Goal: Task Accomplishment & Management: Use online tool/utility

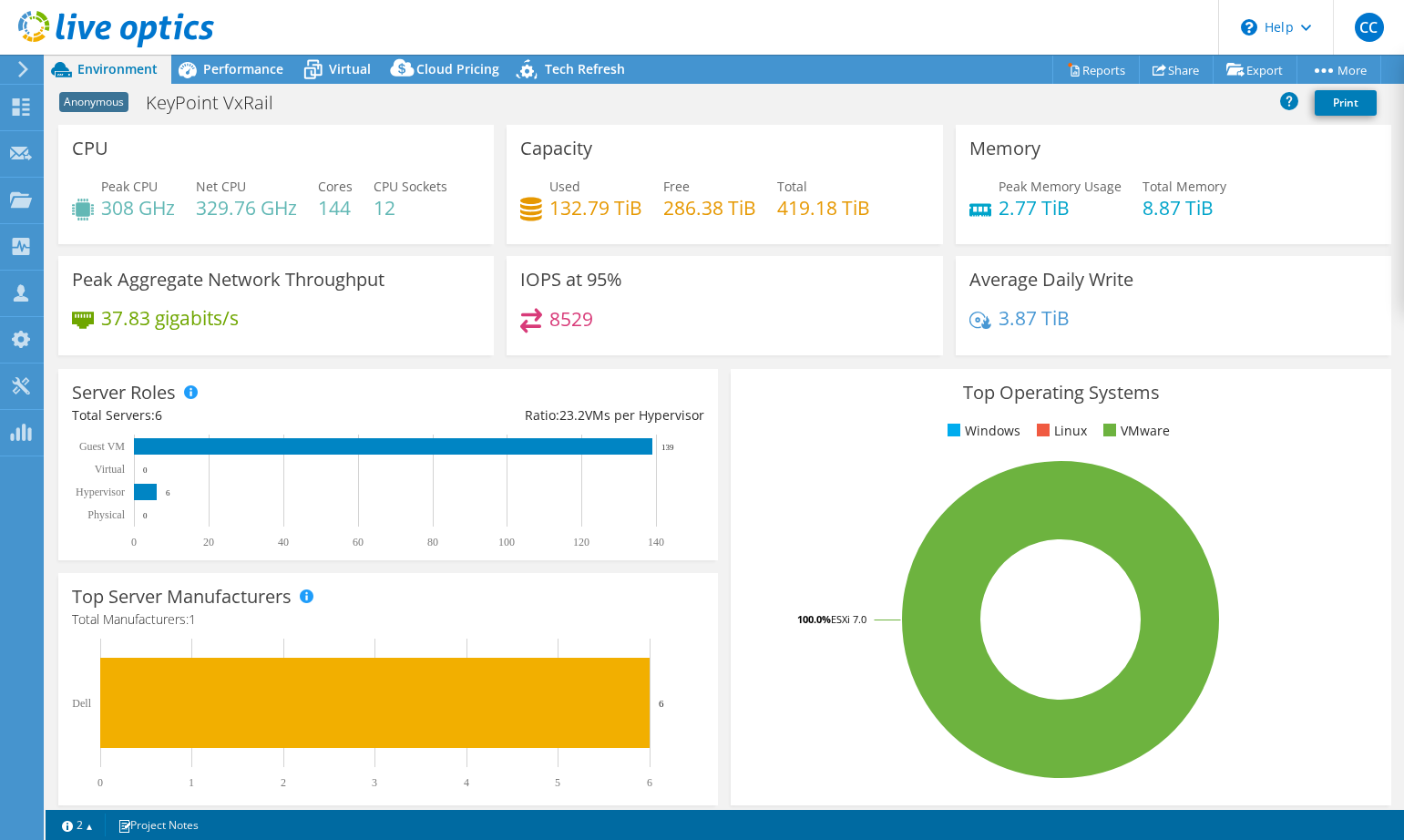
select select "USD"
click at [246, 66] on span "Performance" at bounding box center [243, 69] width 80 height 17
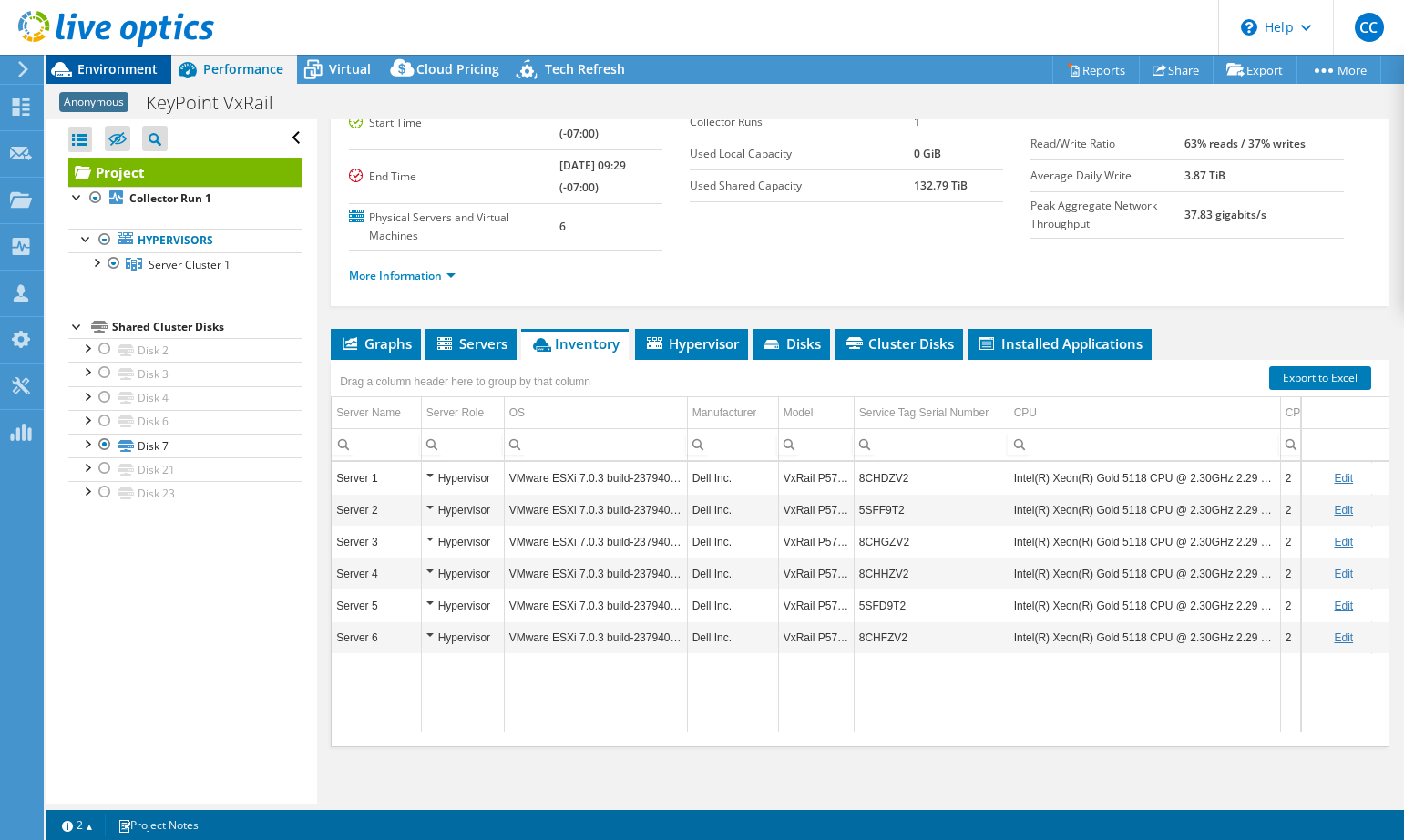
click at [141, 69] on span "Environment" at bounding box center [118, 69] width 80 height 17
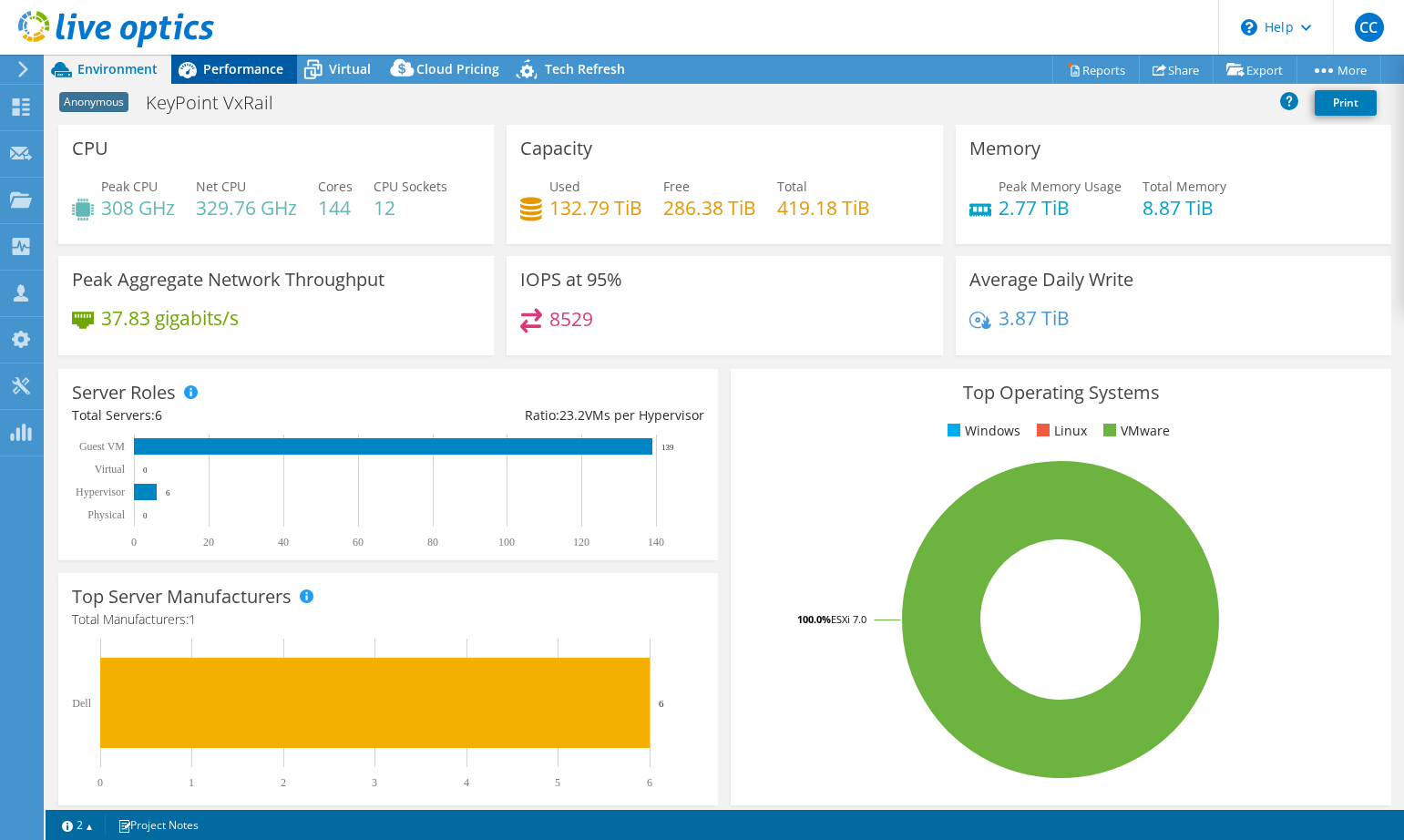
click at [207, 67] on span "Performance" at bounding box center [243, 69] width 80 height 17
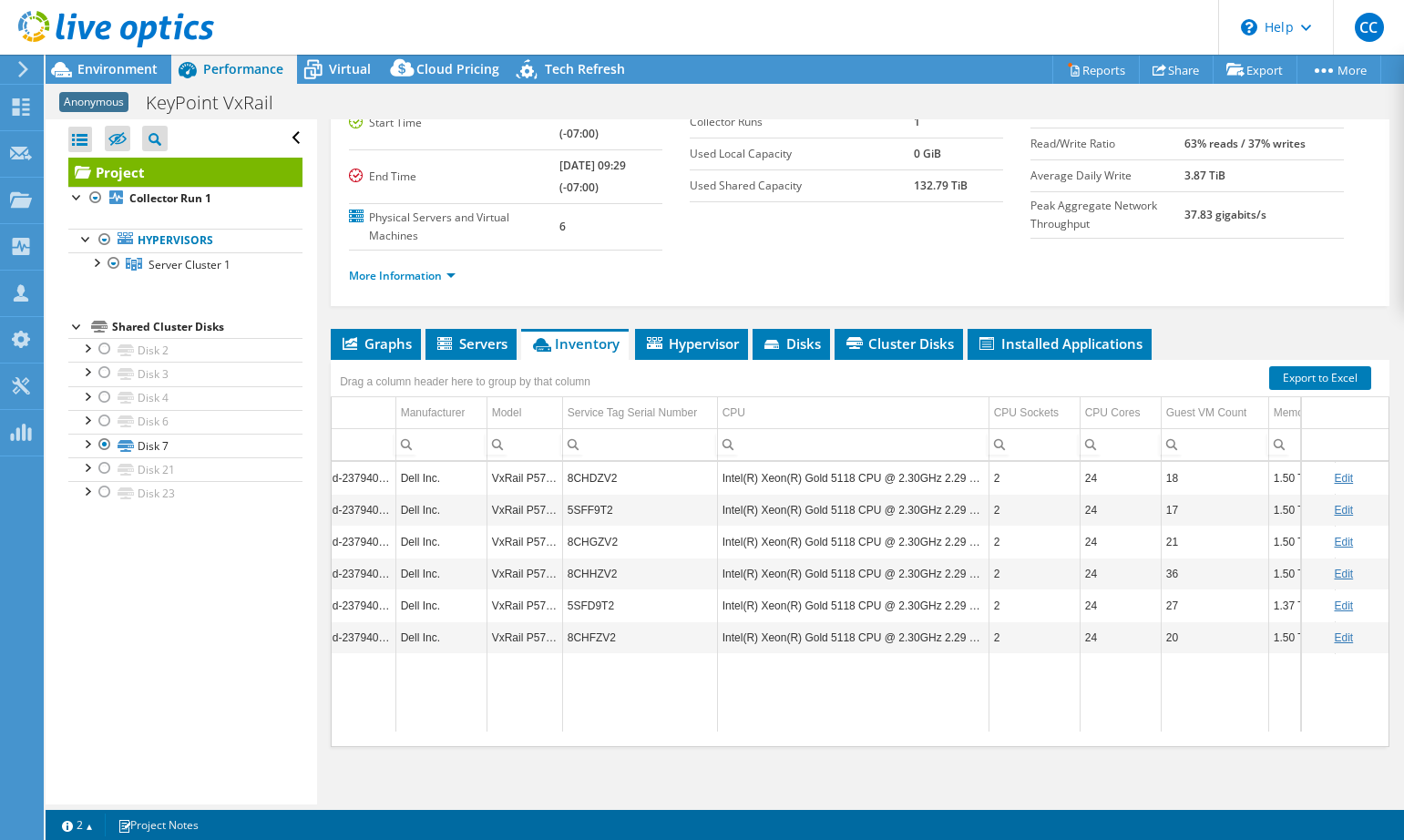
scroll to position [0, 339]
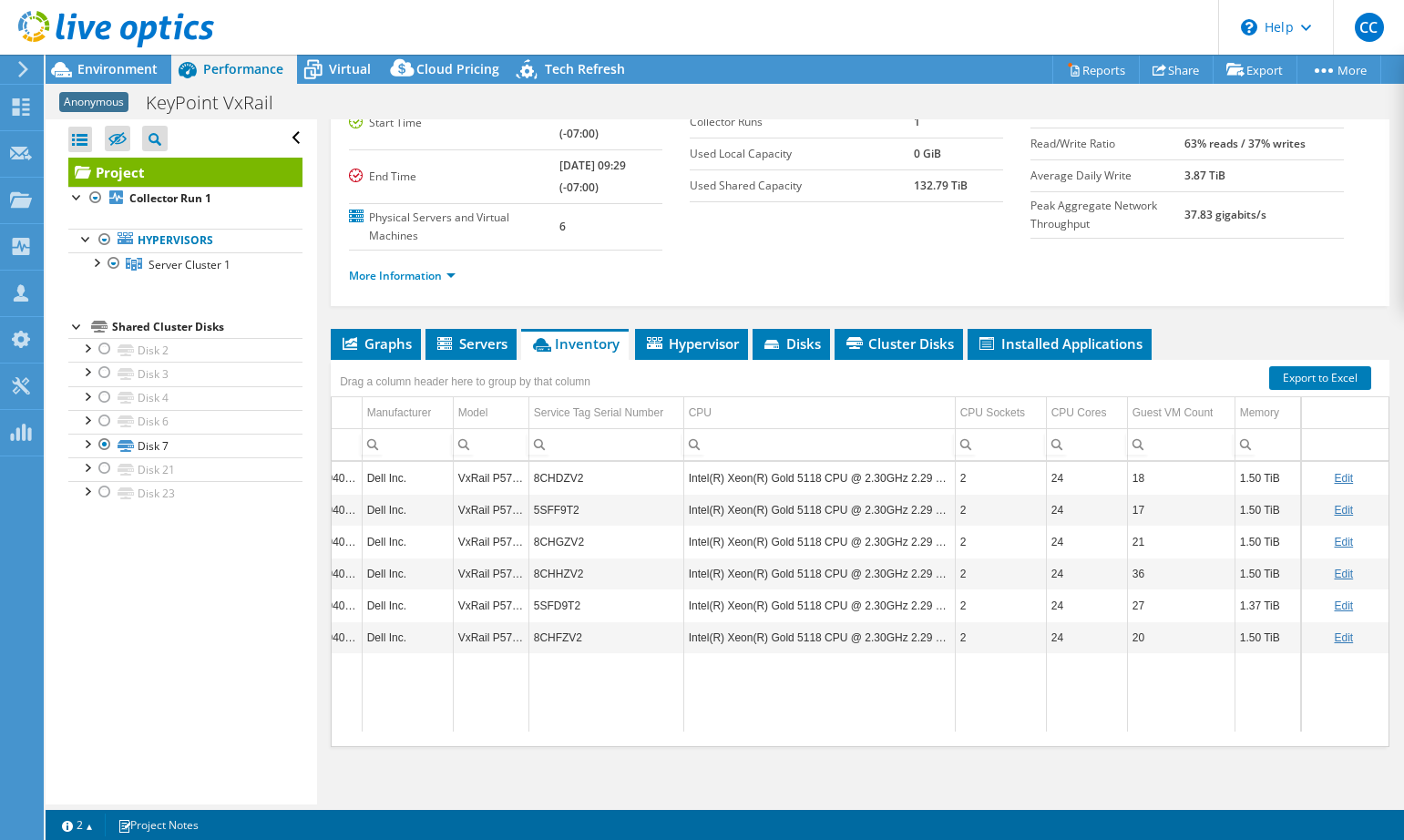
click at [1334, 472] on link "Edit" at bounding box center [1343, 478] width 19 height 13
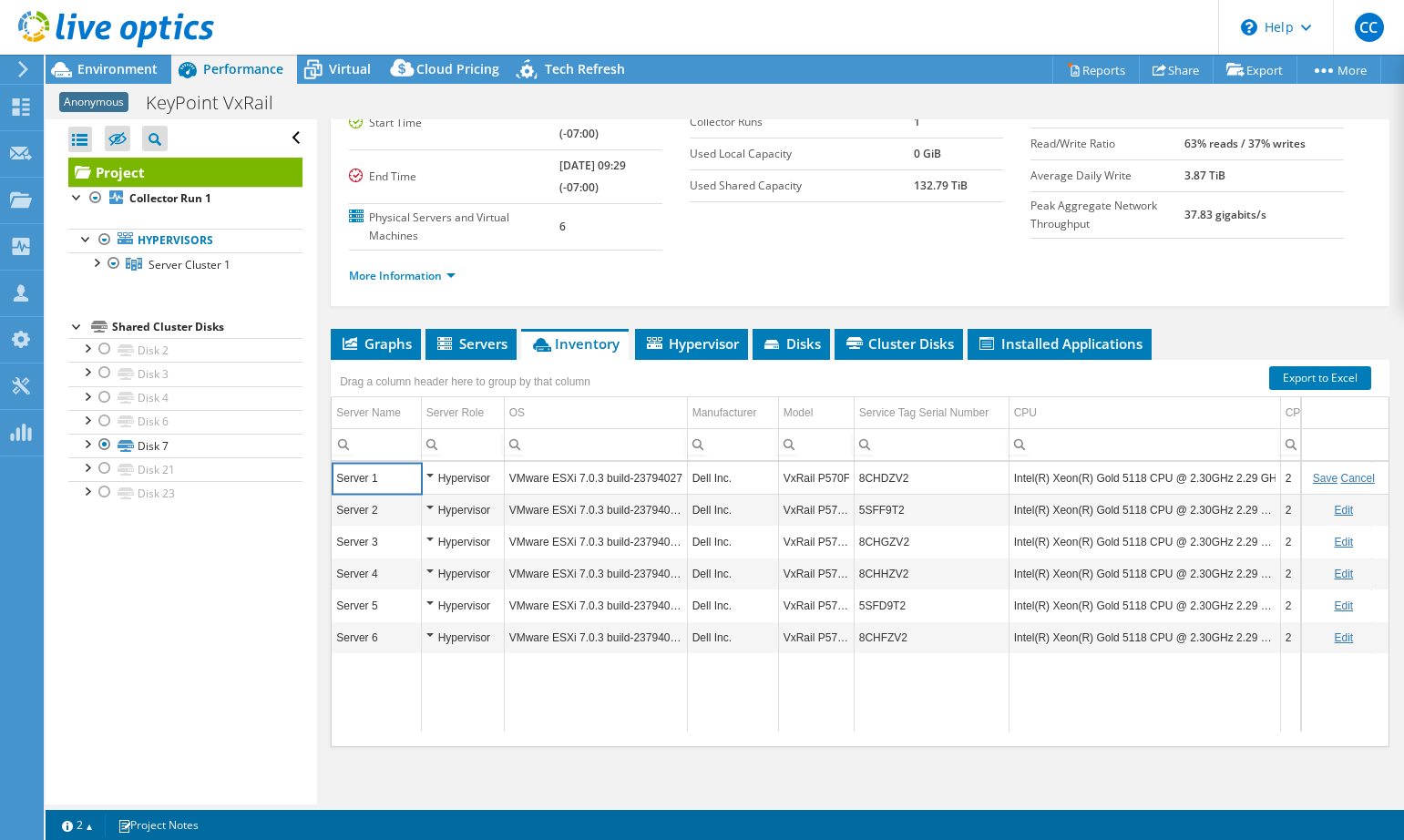
click at [874, 466] on input "8CHDZV2" at bounding box center [931, 478] width 154 height 24
click at [1334, 504] on link "Edit" at bounding box center [1343, 510] width 19 height 13
click at [891, 498] on input "5SFF9T2" at bounding box center [931, 510] width 154 height 24
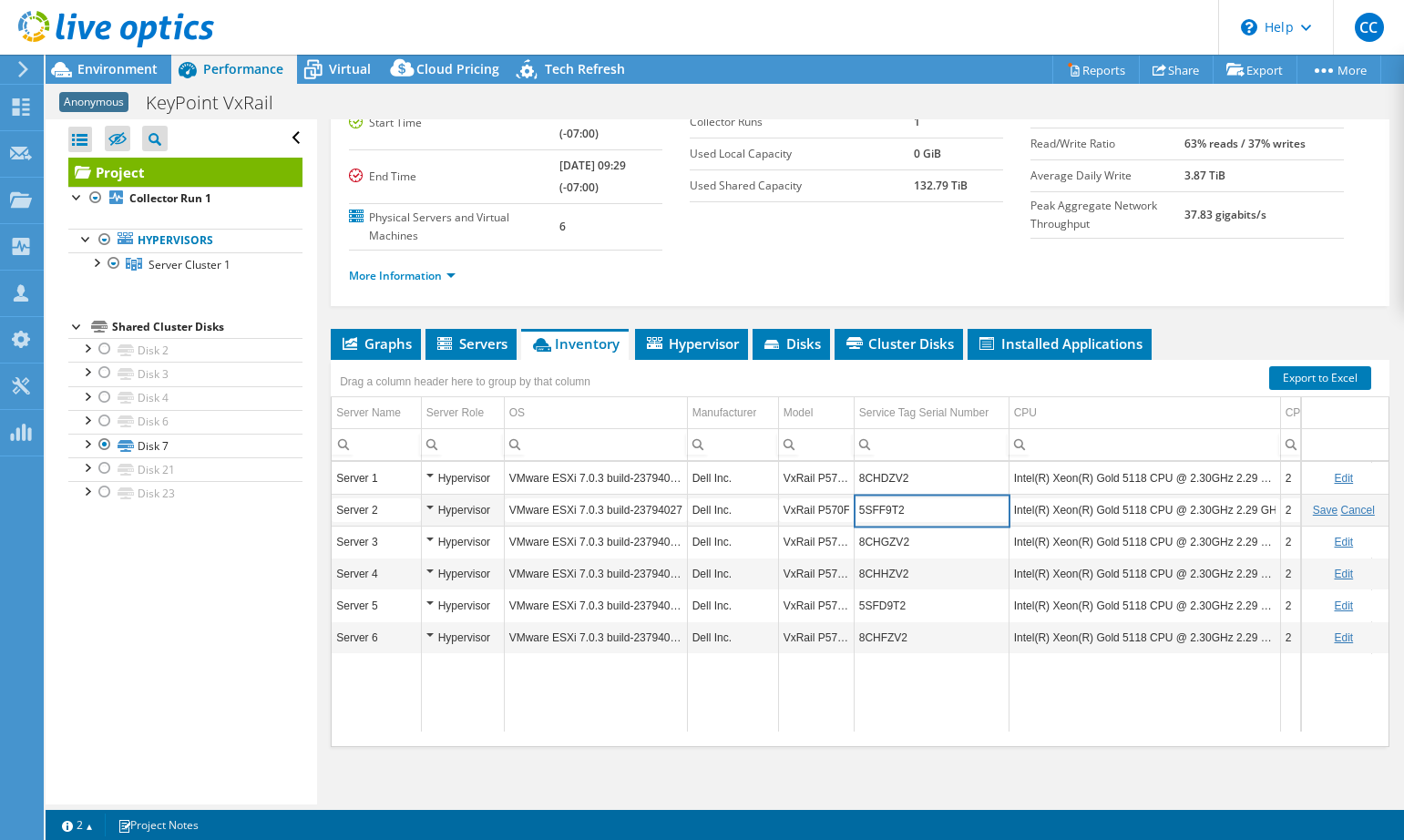
click at [1334, 536] on link "Edit" at bounding box center [1343, 542] width 19 height 13
click at [894, 532] on input "8CHGZV2" at bounding box center [931, 542] width 154 height 24
click at [1334, 568] on link "Edit" at bounding box center [1343, 574] width 19 height 13
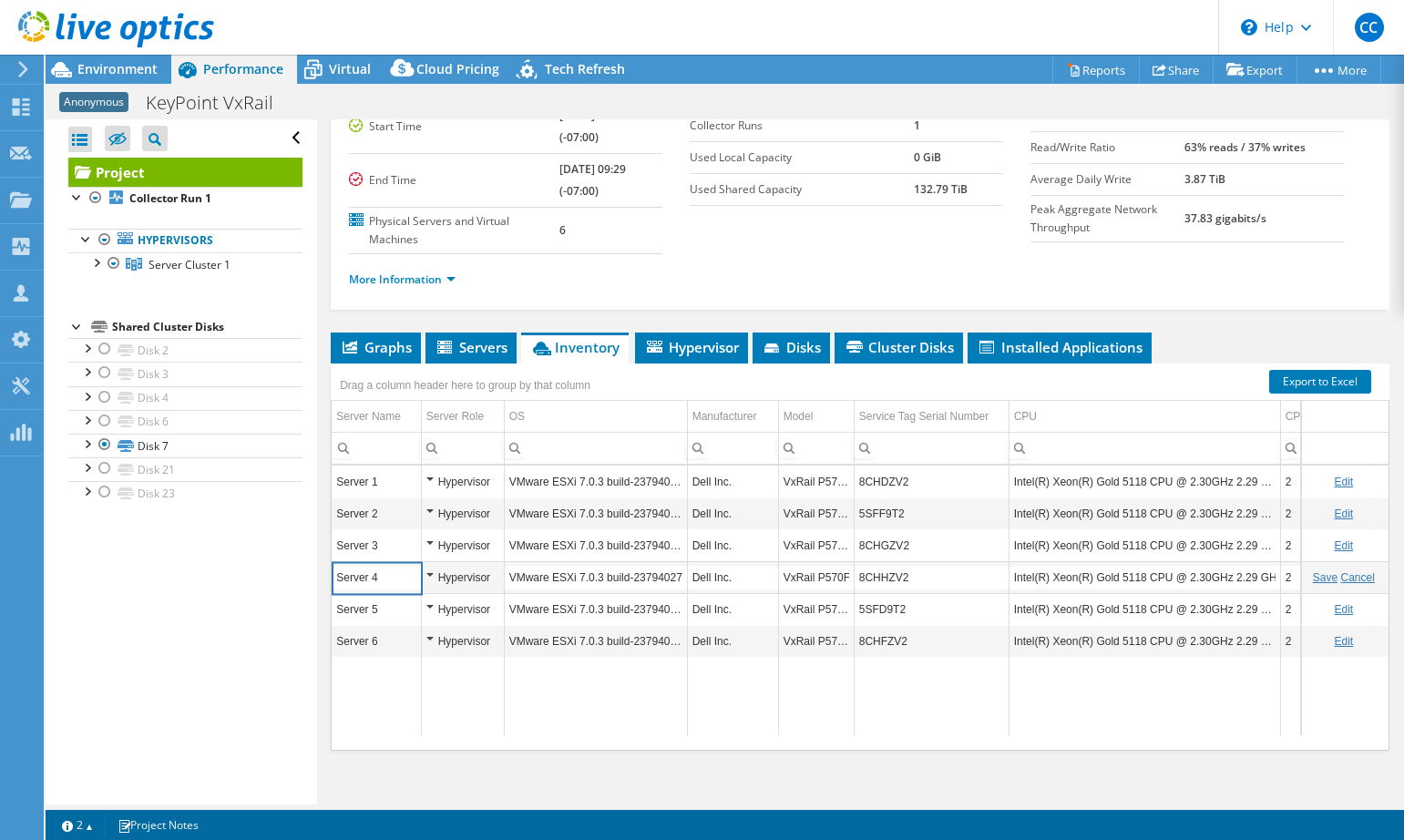
click at [894, 566] on input "8CHHZV2" at bounding box center [931, 578] width 154 height 24
click at [1334, 603] on link "Edit" at bounding box center [1343, 610] width 19 height 13
click at [871, 601] on input "5SFD9T2" at bounding box center [931, 610] width 154 height 24
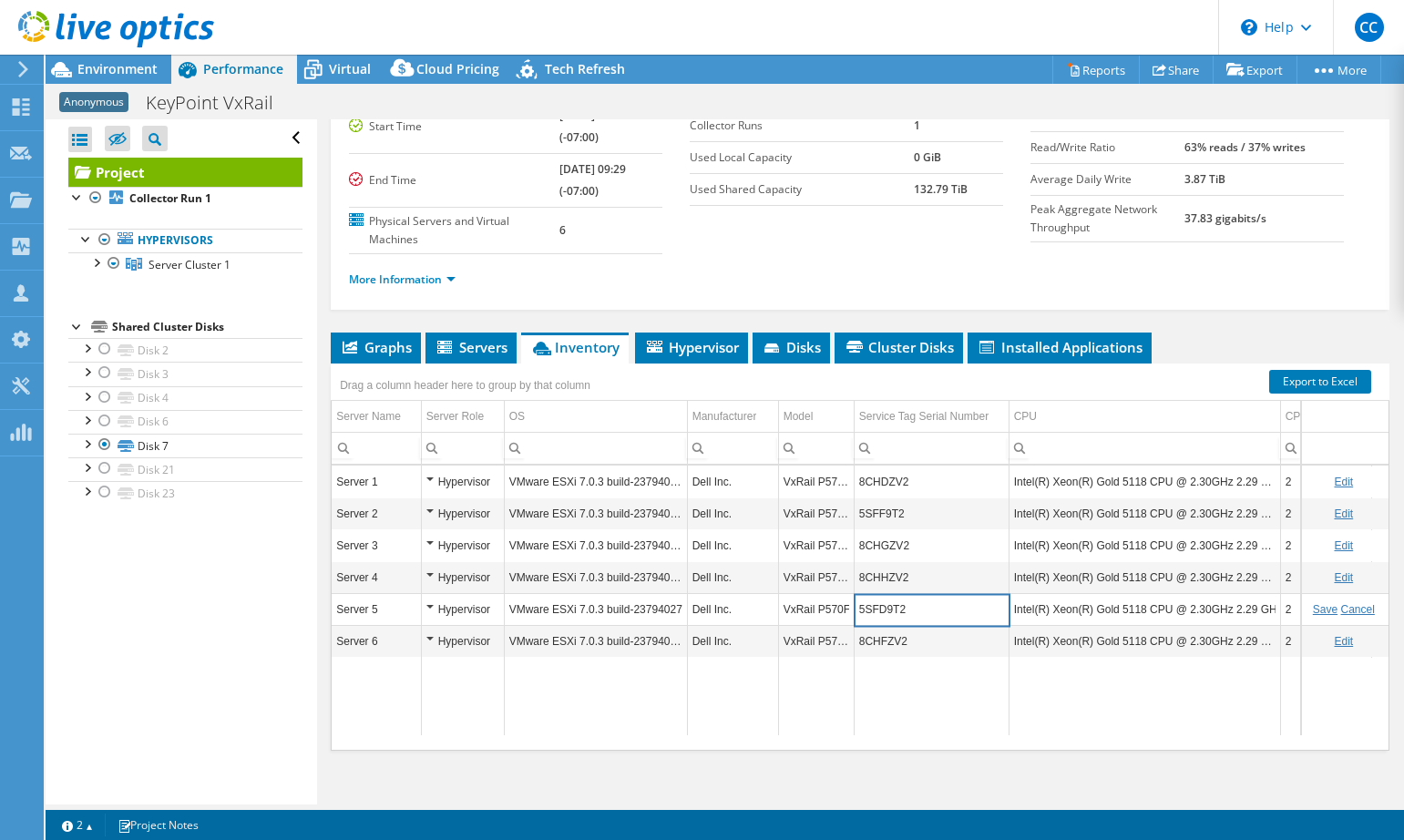
click at [1334, 635] on link "Edit" at bounding box center [1343, 642] width 19 height 13
click at [898, 630] on input "8CHFZV2" at bounding box center [931, 642] width 154 height 24
click at [1348, 635] on link "Cancel" at bounding box center [1357, 642] width 34 height 13
